Goal: Transaction & Acquisition: Register for event/course

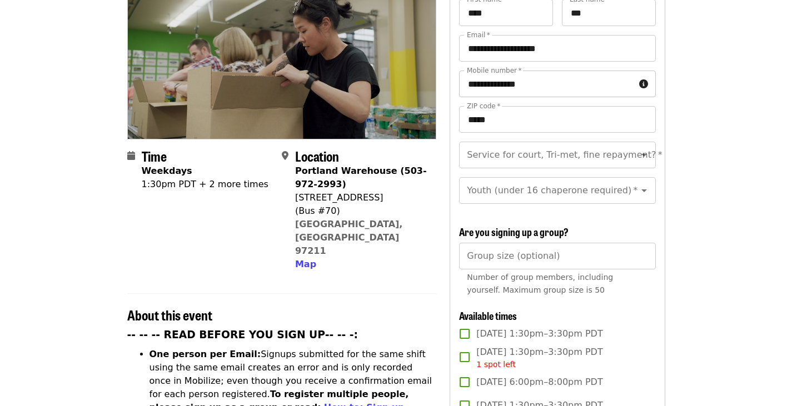
scroll to position [148, 0]
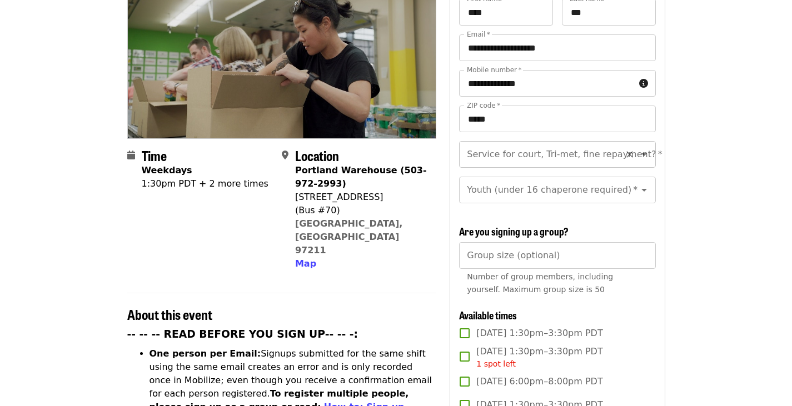
click at [597, 148] on div "Service for court, Tri-met, fine repayment? *" at bounding box center [557, 154] width 196 height 27
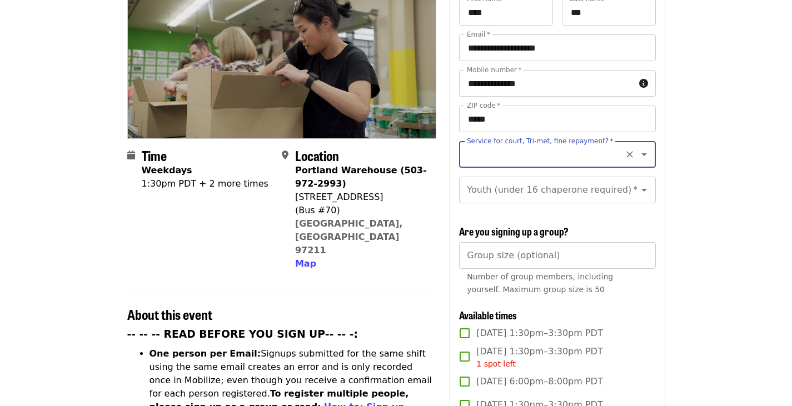
click at [595, 144] on input "Service for court, Tri-met, fine repayment?   *" at bounding box center [543, 154] width 151 height 21
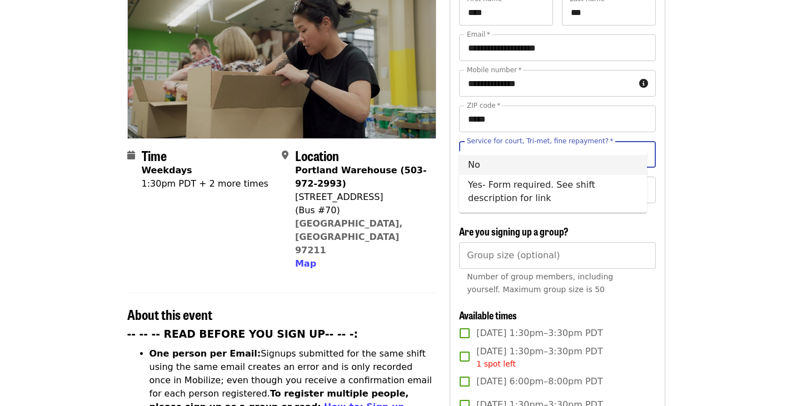
click at [585, 164] on li "No" at bounding box center [553, 165] width 188 height 20
type input "**"
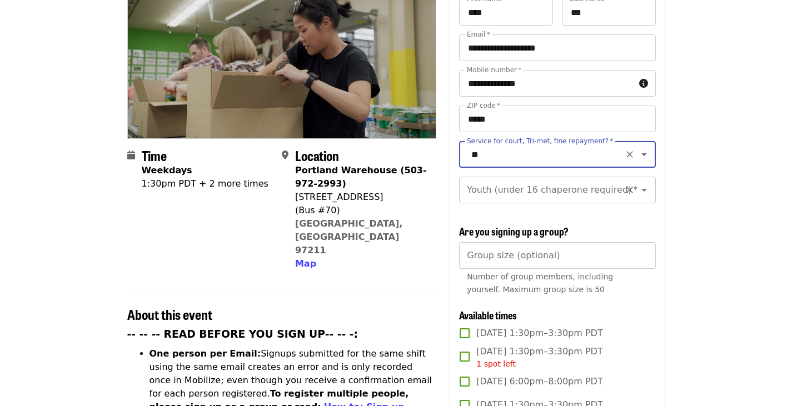
click at [582, 177] on div "Youth (under 16 chaperone required)   * Youth (under 16 chaperone required) *" at bounding box center [557, 190] width 196 height 27
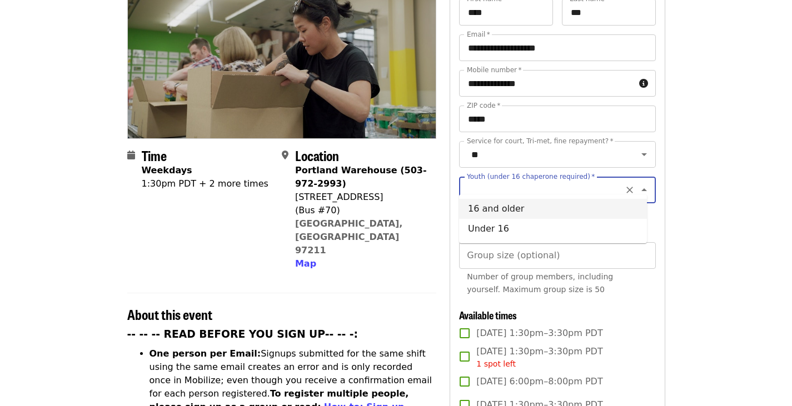
click at [570, 211] on li "16 and older" at bounding box center [553, 209] width 188 height 20
type input "**********"
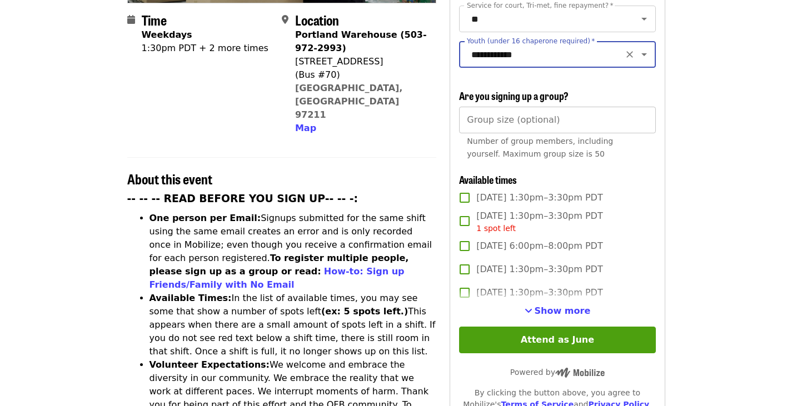
scroll to position [285, 0]
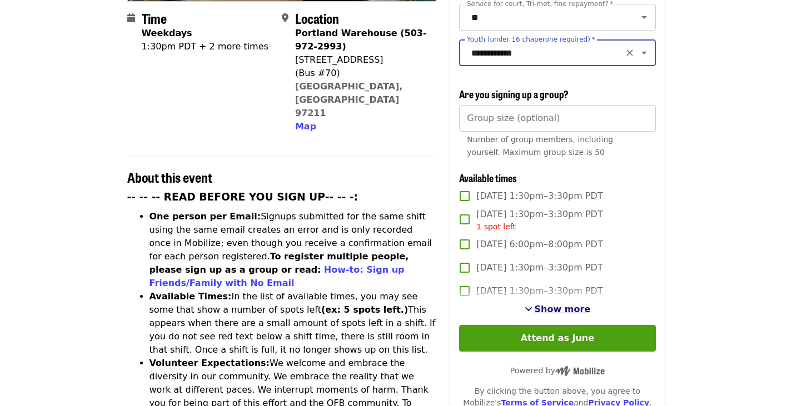
click at [555, 310] on span "Show more" at bounding box center [562, 309] width 56 height 11
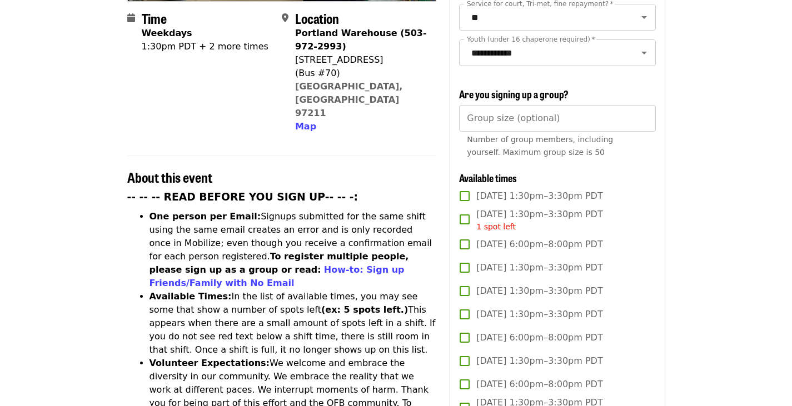
click at [582, 246] on span "[DATE] 6:00pm–8:00pm PDT" at bounding box center [539, 244] width 126 height 13
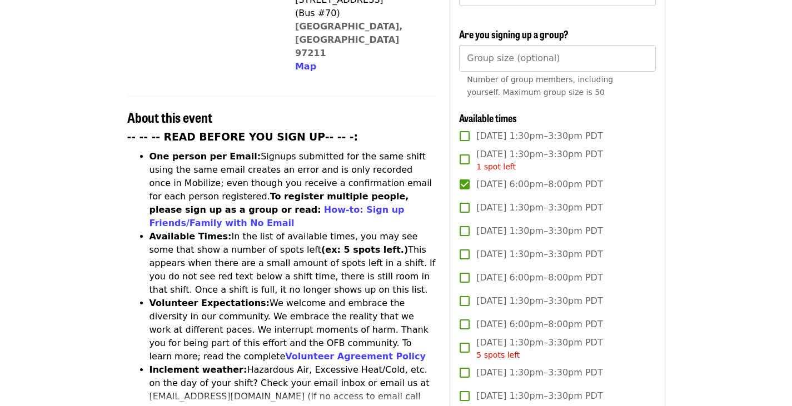
scroll to position [346, 0]
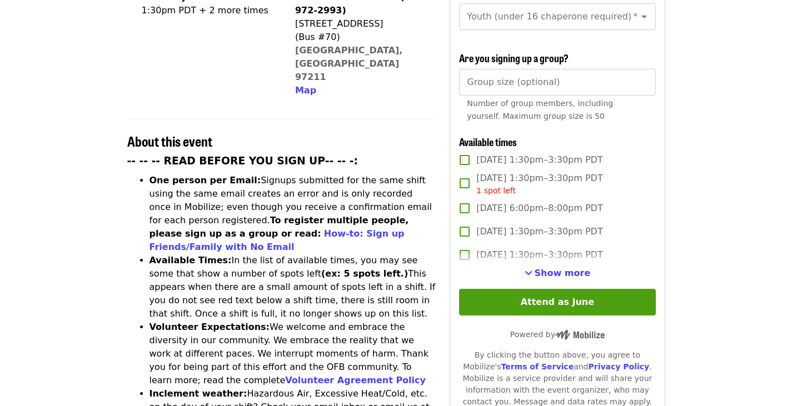
scroll to position [320, 0]
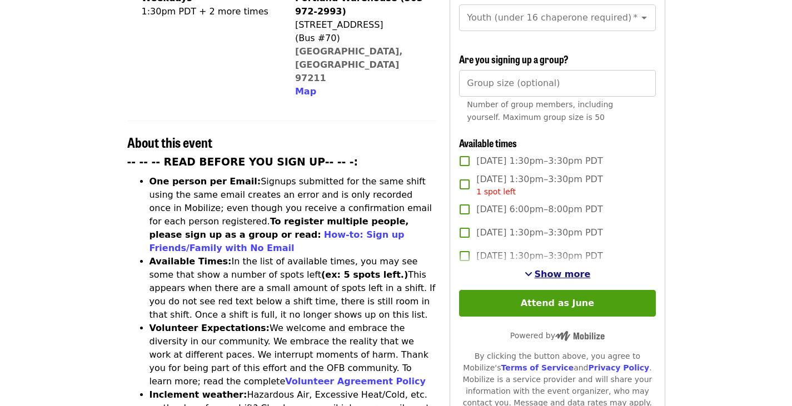
click at [562, 269] on span "Show more" at bounding box center [562, 274] width 56 height 11
